Goal: Task Accomplishment & Management: Use online tool/utility

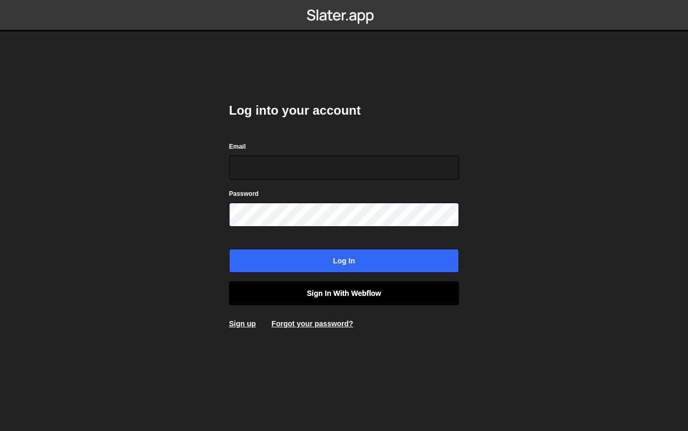
click at [348, 296] on link "Sign in with Webflow" at bounding box center [344, 293] width 230 height 24
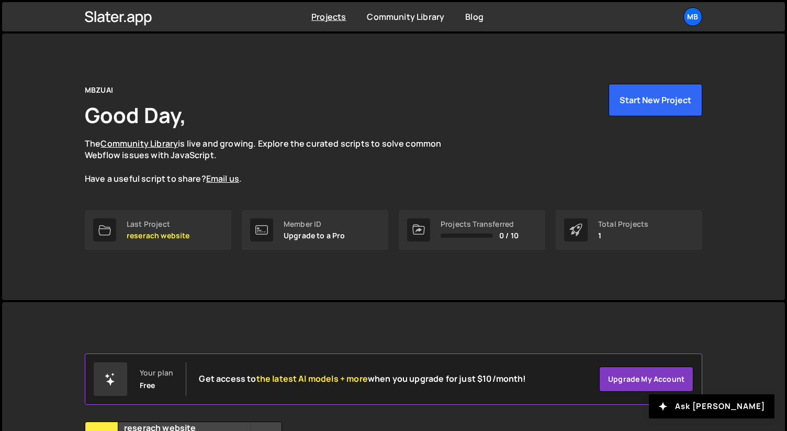
drag, startPoint x: 218, startPoint y: 71, endPoint x: 306, endPoint y: 58, distance: 88.3
click at [218, 71] on div "MBZUAI Good Day, The Community Library is live and growing. Explore the curated…" at bounding box center [393, 166] width 649 height 266
click at [148, 218] on link "Last Project reserach website" at bounding box center [158, 230] width 146 height 40
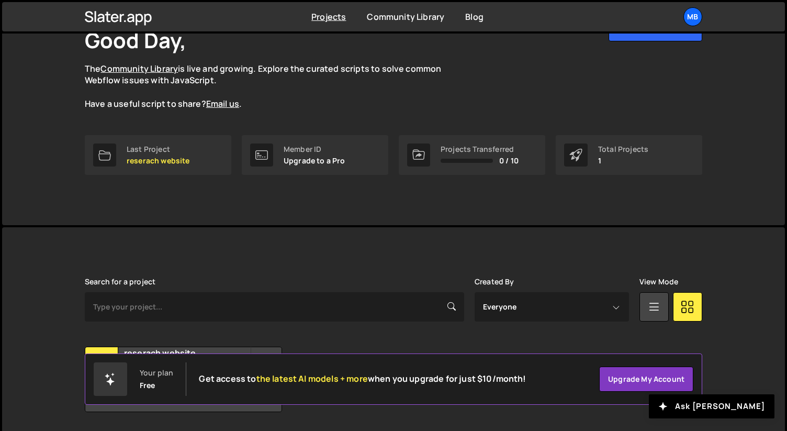
scroll to position [108, 0]
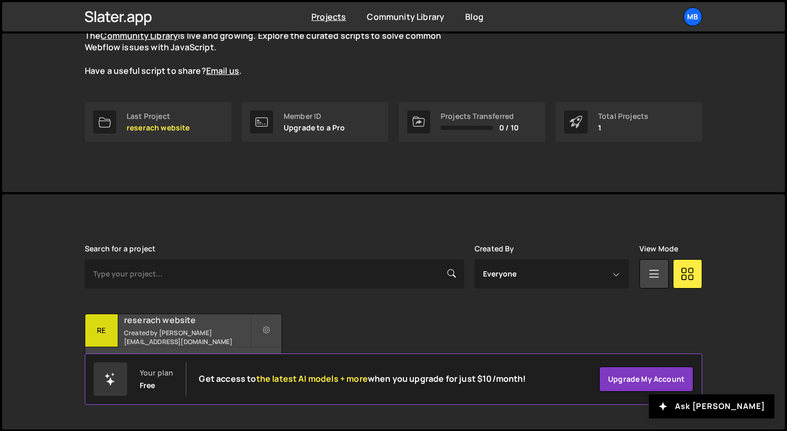
click at [169, 321] on h2 "reserach website" at bounding box center [187, 320] width 126 height 12
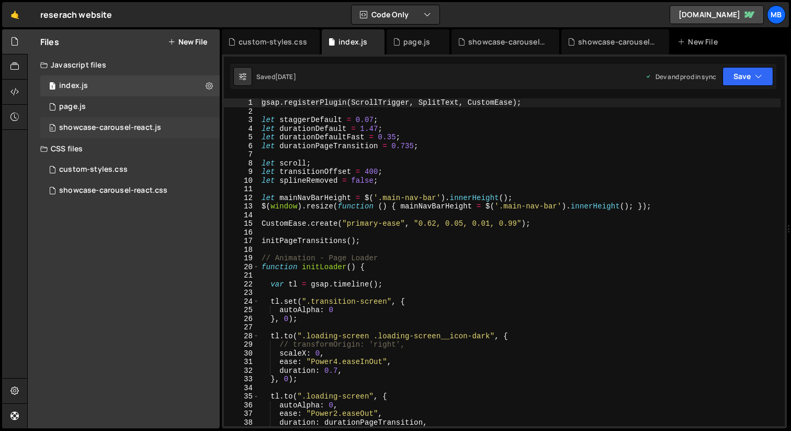
click at [134, 131] on div "showcase-carousel-react.js" at bounding box center [110, 127] width 102 height 9
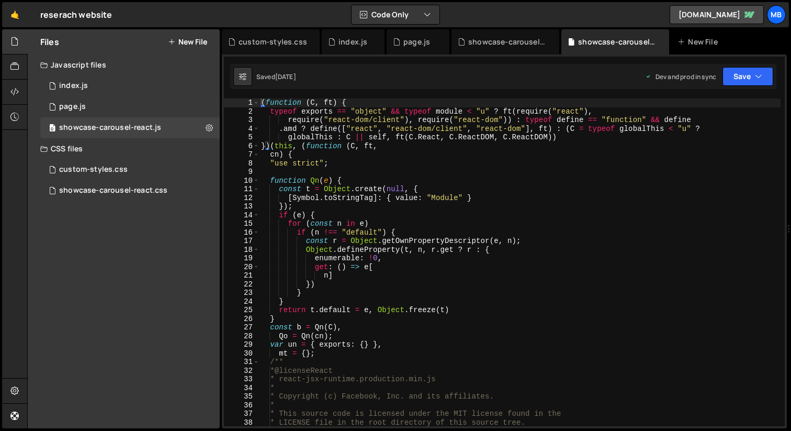
click at [462, 174] on div "( function ( C , ft ) { typeof exports == "object" && typeof module < "u" ? ft …" at bounding box center [520, 270] width 522 height 345
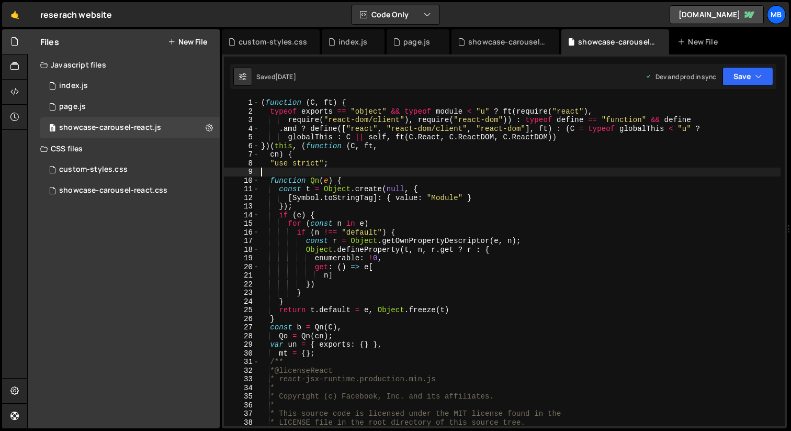
type textarea "}));"
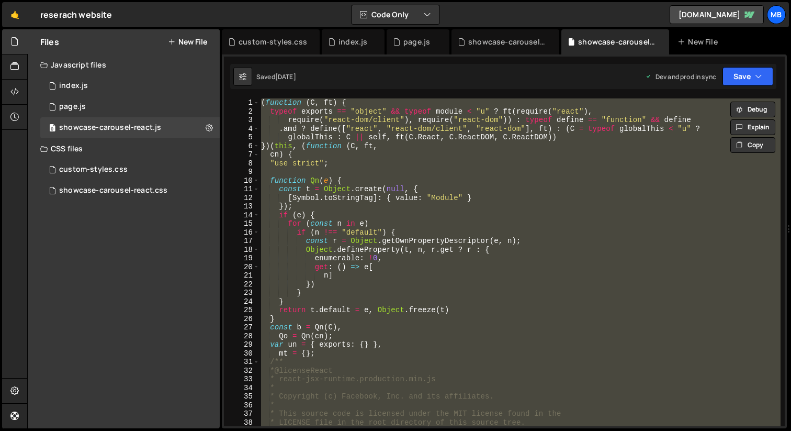
paste textarea
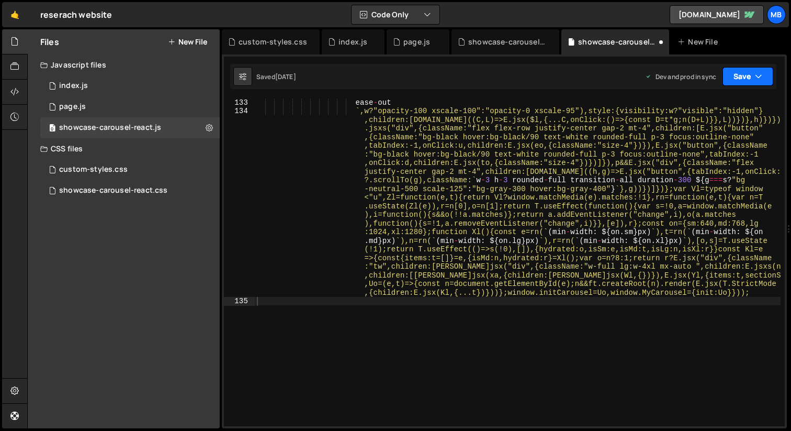
click at [755, 81] on icon "button" at bounding box center [758, 76] width 7 height 10
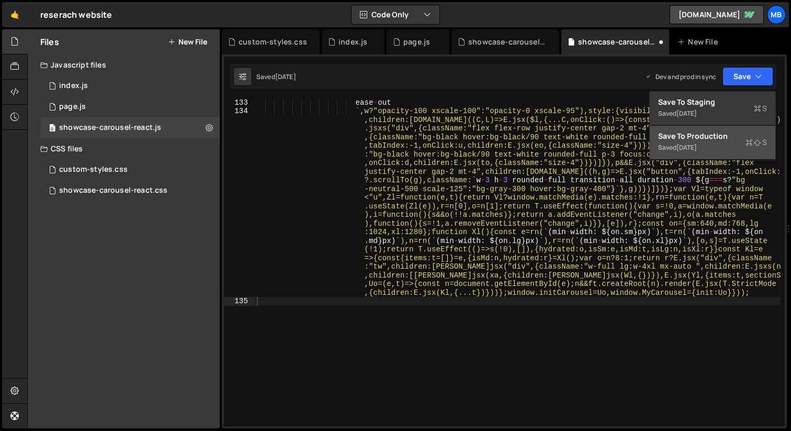
click at [714, 152] on div "Saved 1 day ago" at bounding box center [712, 147] width 109 height 13
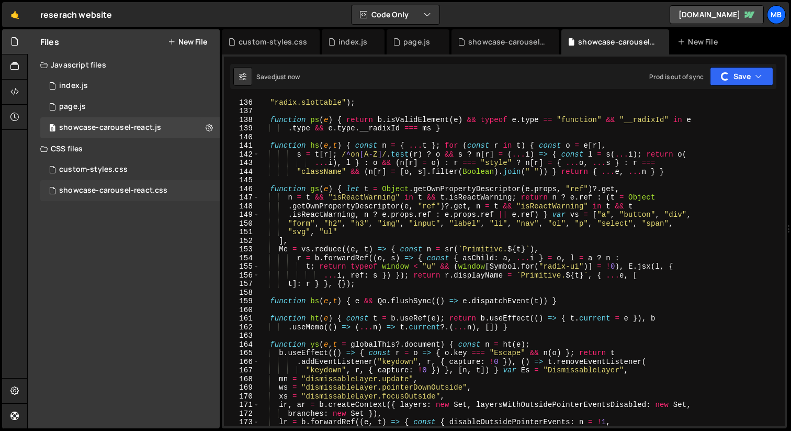
click at [140, 192] on div "showcase-carousel-react.css" at bounding box center [113, 190] width 108 height 9
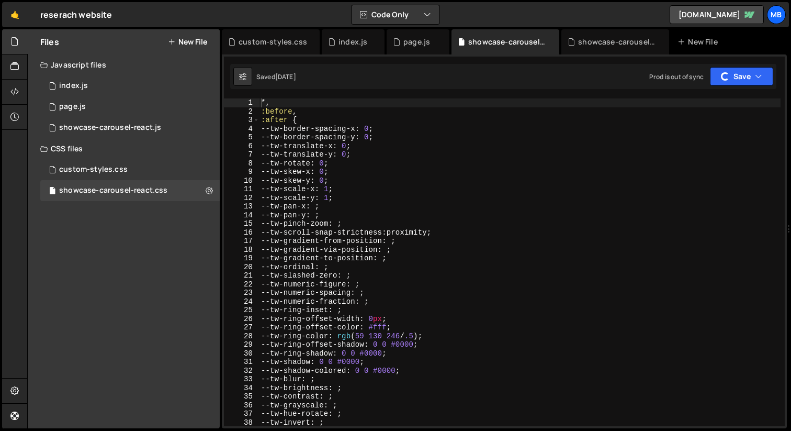
click at [443, 184] on div "*, :before , :after { --tw-border-spacing-x : 0 ; --tw-border-spacing-y : 0 ; -…" at bounding box center [520, 270] width 522 height 345
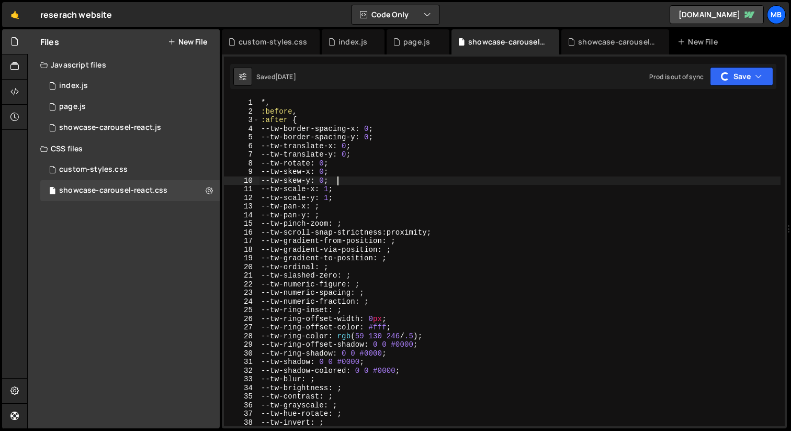
type textarea "}"
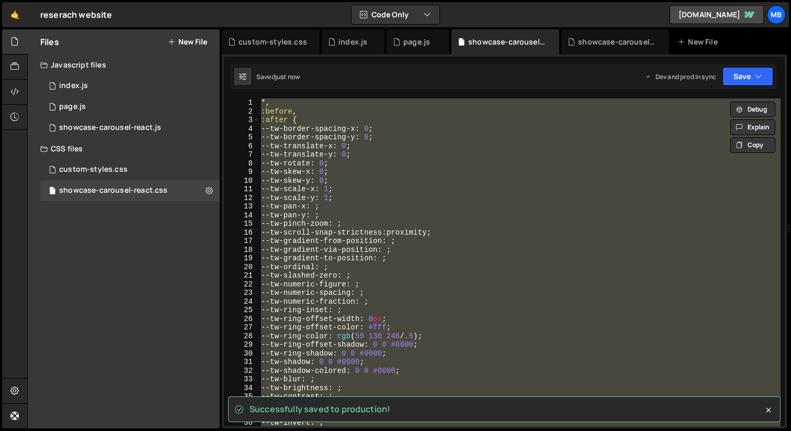
paste textarea
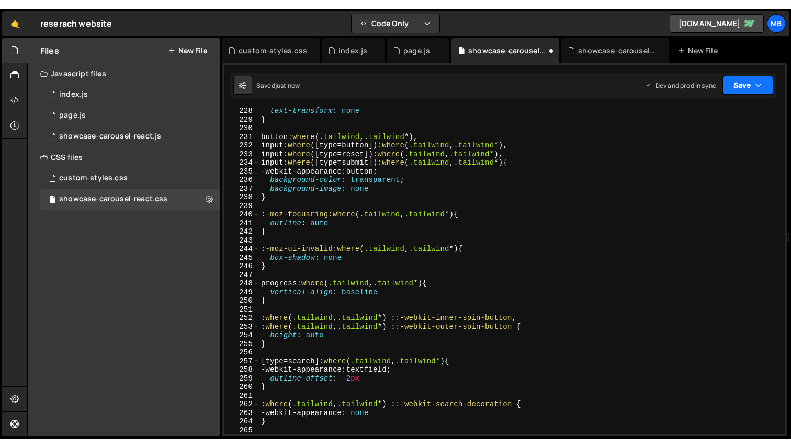
scroll to position [0, 0]
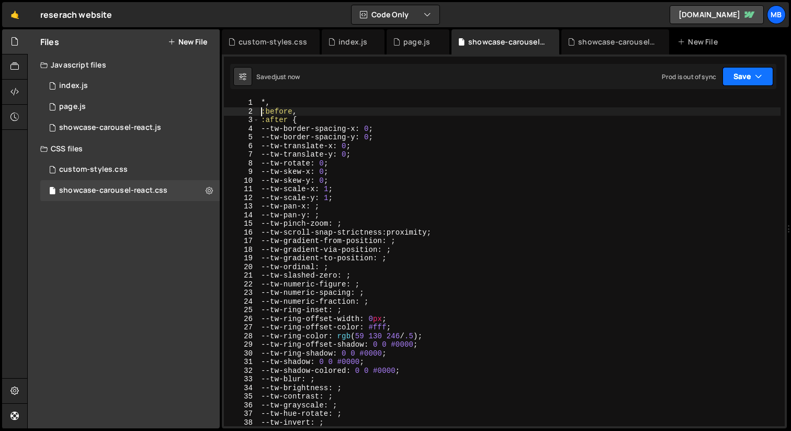
click at [744, 76] on button "Save" at bounding box center [747, 76] width 51 height 19
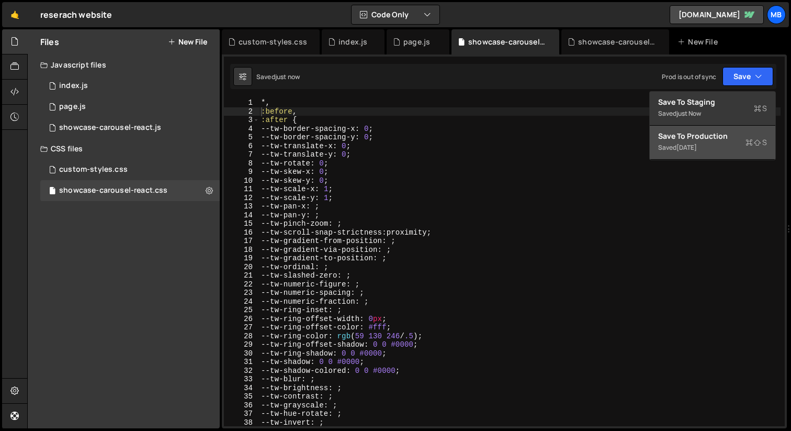
click at [734, 138] on div "Save to Production S" at bounding box center [712, 136] width 109 height 10
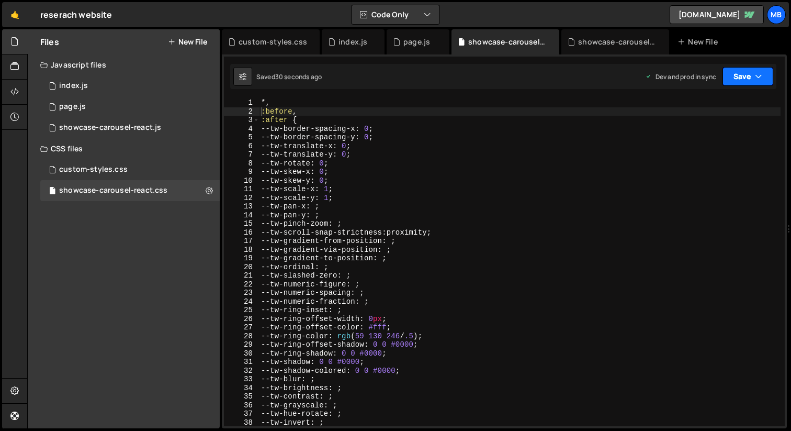
click at [743, 74] on button "Save" at bounding box center [747, 76] width 51 height 19
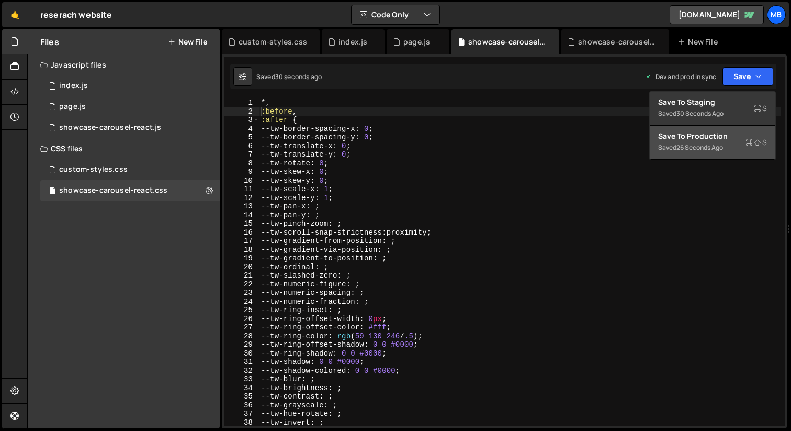
click at [688, 144] on div "26 seconds ago" at bounding box center [699, 147] width 47 height 9
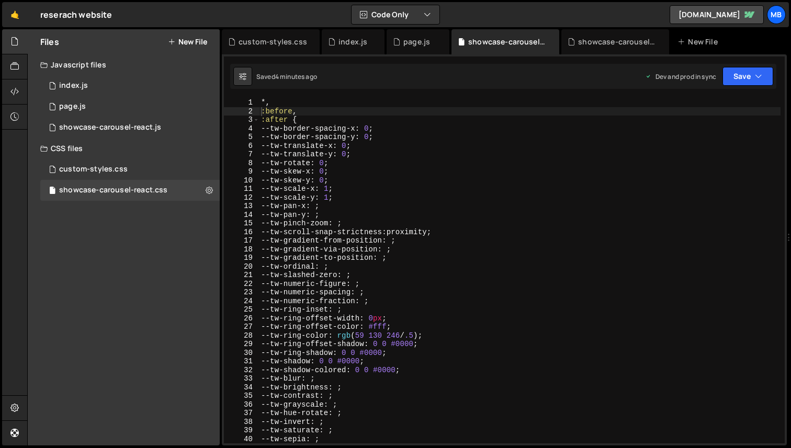
type textarea "--tw-border-spacing-y: 0;"
click at [417, 133] on div "*, :before , :after { --tw-border-spacing-x : 0 ; --tw-border-spacing-y : 0 ; -…" at bounding box center [520, 279] width 522 height 363
